Goal: Task Accomplishment & Management: Use online tool/utility

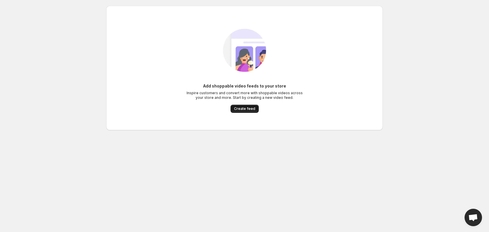
click at [242, 111] on button "Create feed" at bounding box center [244, 109] width 28 height 8
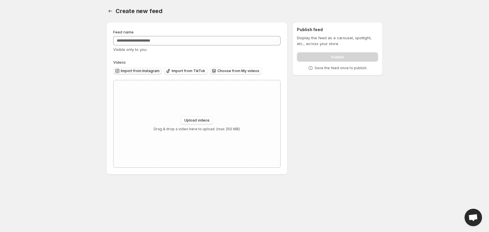
click at [128, 71] on span "Import from Instagram" at bounding box center [140, 71] width 39 height 5
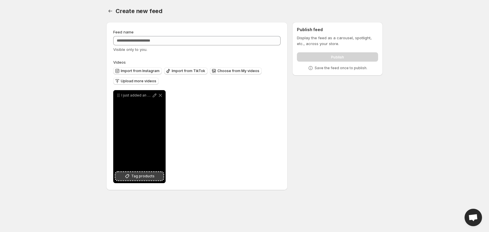
click at [144, 176] on span "Tag products" at bounding box center [142, 176] width 23 height 6
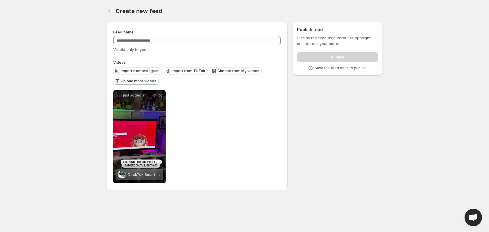
click at [147, 81] on span "Upload more videos" at bounding box center [138, 81] width 35 height 5
click at [245, 68] on button "Choose from My videos" at bounding box center [236, 70] width 52 height 7
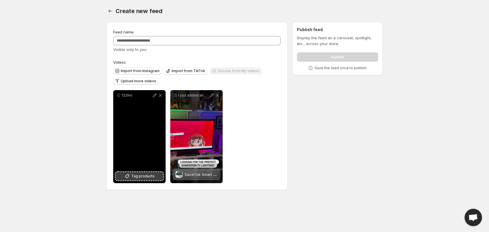
click at [147, 173] on button "Tag products" at bounding box center [139, 176] width 48 height 8
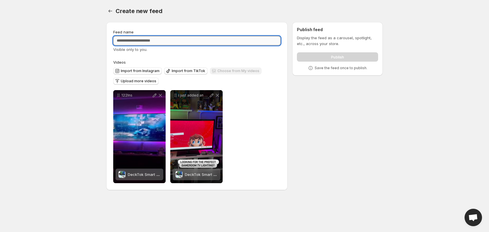
click at [183, 41] on input "Feed name" at bounding box center [196, 40] width 167 height 9
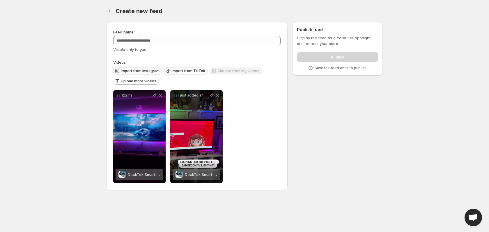
click at [146, 71] on span "Import from Instagram" at bounding box center [140, 71] width 39 height 5
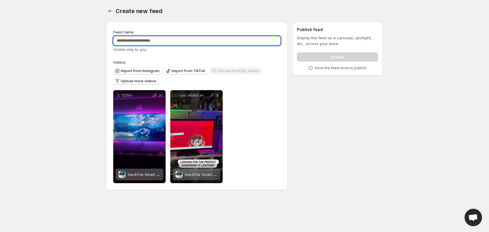
click at [149, 41] on input "Feed name" at bounding box center [196, 40] width 167 height 9
click at [145, 74] on button "Import from Instagram" at bounding box center [137, 70] width 49 height 7
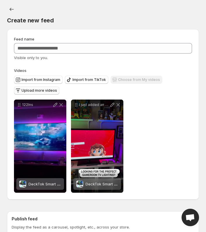
click at [36, 92] on span "Upload more videos" at bounding box center [39, 90] width 35 height 5
click at [44, 92] on span "Upload more videos" at bounding box center [39, 90] width 35 height 5
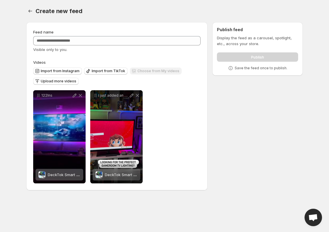
click at [233, 59] on div "Publish" at bounding box center [257, 56] width 81 height 12
click at [49, 81] on span "Upload more videos" at bounding box center [58, 81] width 35 height 5
click at [59, 82] on span "Upload more videos" at bounding box center [58, 81] width 35 height 5
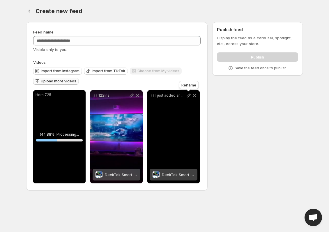
click at [189, 95] on icon at bounding box center [189, 96] width 4 height 4
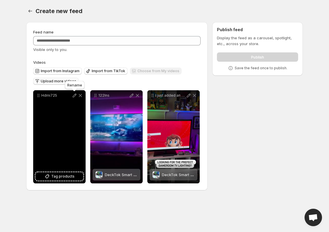
click at [74, 95] on icon at bounding box center [75, 96] width 4 height 4
click at [65, 179] on button "Tag products" at bounding box center [59, 176] width 48 height 8
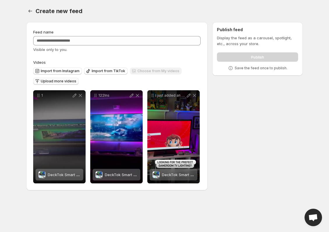
click at [262, 56] on div "Publish" at bounding box center [257, 56] width 81 height 12
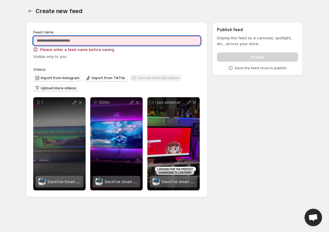
click at [57, 42] on input "Feed name" at bounding box center [116, 40] width 167 height 9
click at [119, 16] on div "Create new feed. This page is ready Create new feed" at bounding box center [164, 11] width 276 height 22
click at [80, 40] on input "****" at bounding box center [116, 40] width 167 height 9
click at [79, 42] on input "**********" at bounding box center [116, 40] width 167 height 9
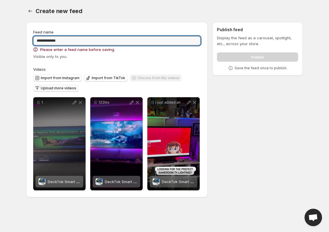
type input "**********"
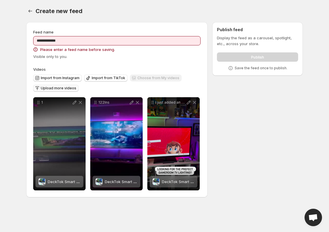
click at [81, 54] on div "Visible only to you." at bounding box center [116, 57] width 167 height 6
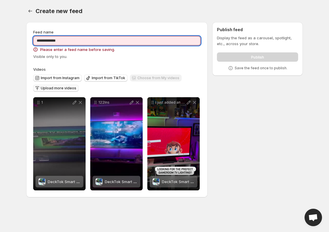
click at [78, 42] on input "**********" at bounding box center [116, 40] width 167 height 9
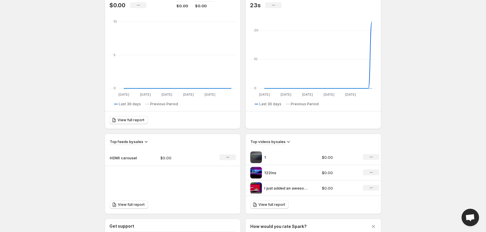
scroll to position [175, 0]
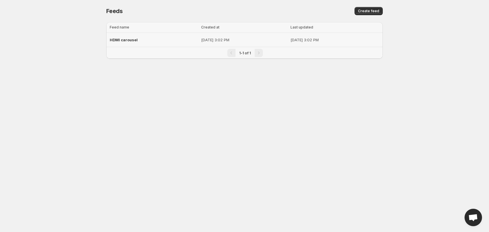
click at [278, 39] on td "[DATE] 3:02 PM" at bounding box center [243, 40] width 89 height 14
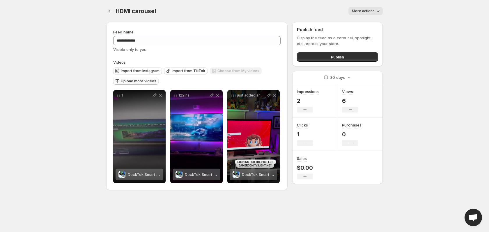
click at [131, 81] on span "Upload more videos" at bounding box center [138, 81] width 35 height 5
click at [145, 81] on span "Upload more videos" at bounding box center [138, 81] width 35 height 5
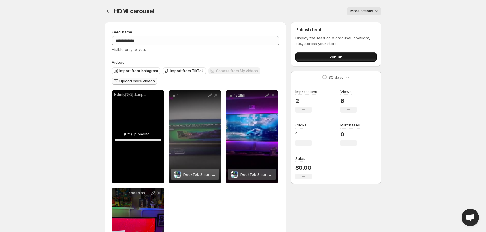
click at [324, 56] on button "Publish" at bounding box center [335, 56] width 81 height 9
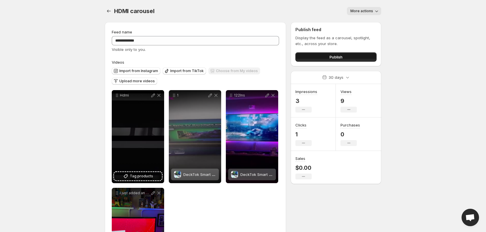
click at [321, 54] on button "Publish" at bounding box center [335, 56] width 81 height 9
